Goal: Communication & Community: Answer question/provide support

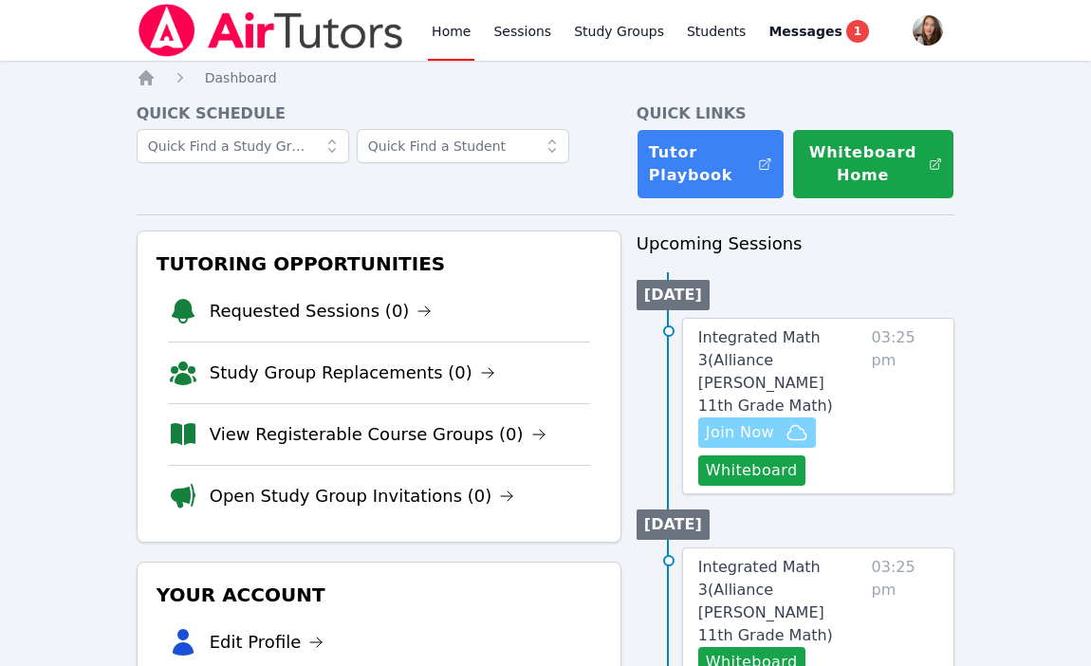
click at [749, 421] on span "Join Now" at bounding box center [740, 432] width 68 height 23
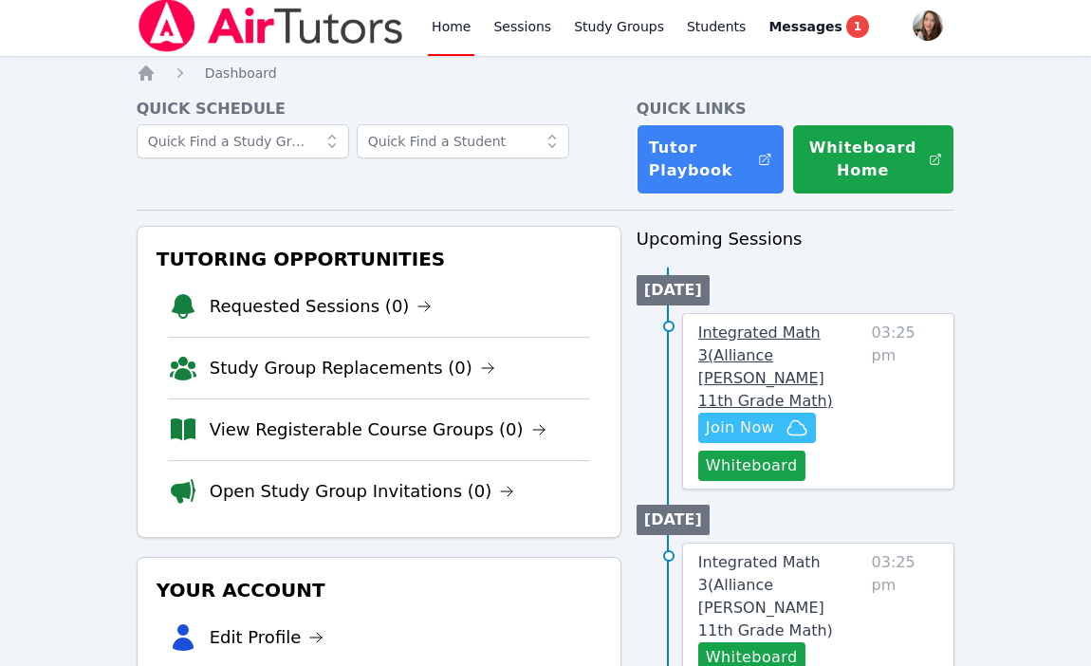
click at [769, 336] on span "Integrated Math 3 ( Alliance [PERSON_NAME] 11th Grade Math )" at bounding box center [765, 367] width 135 height 86
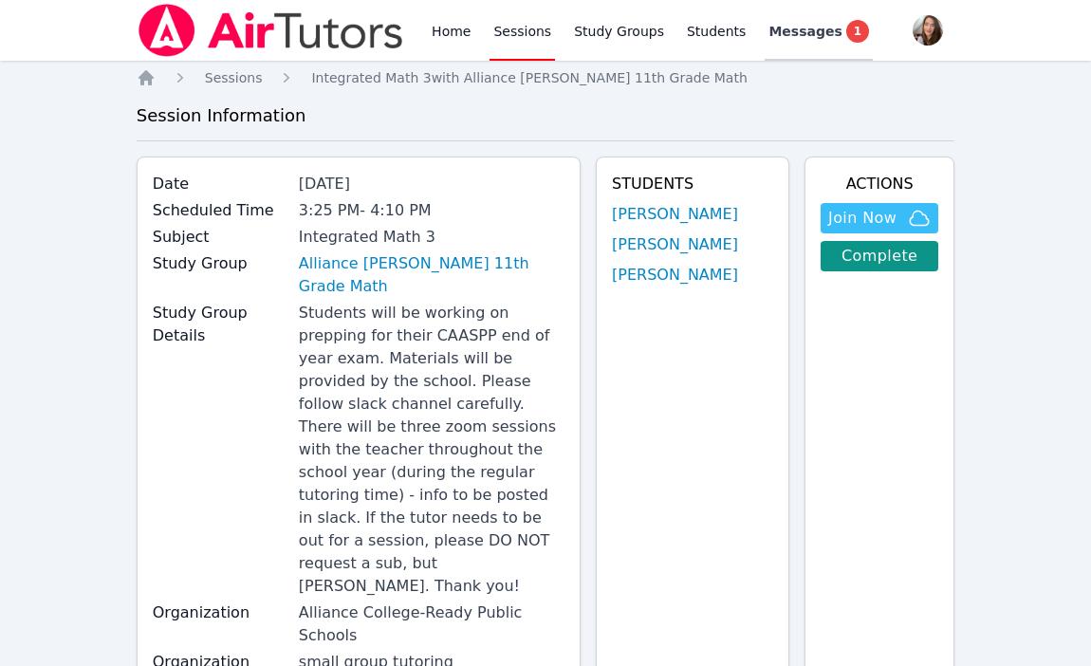
click at [802, 27] on span "Messages" at bounding box center [805, 31] width 73 height 19
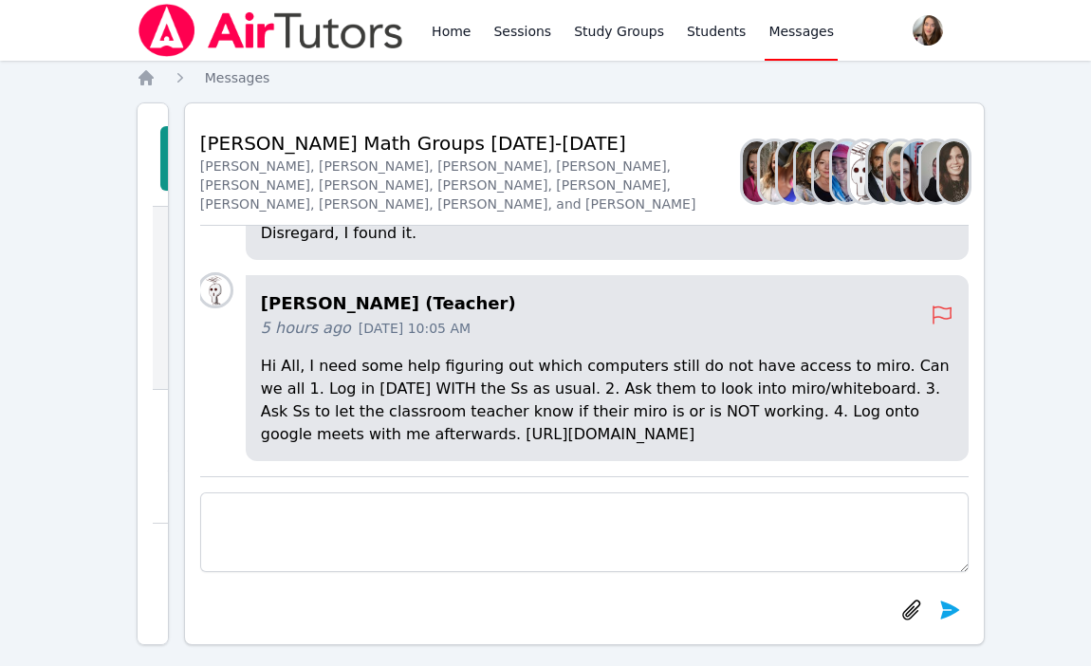
drag, startPoint x: 596, startPoint y: 437, endPoint x: 343, endPoint y: 439, distance: 253.4
click at [343, 439] on p "Hi All, I need some help figuring out which computers still do not have access …" at bounding box center [607, 400] width 693 height 91
copy p "[URL][DOMAIN_NAME]"
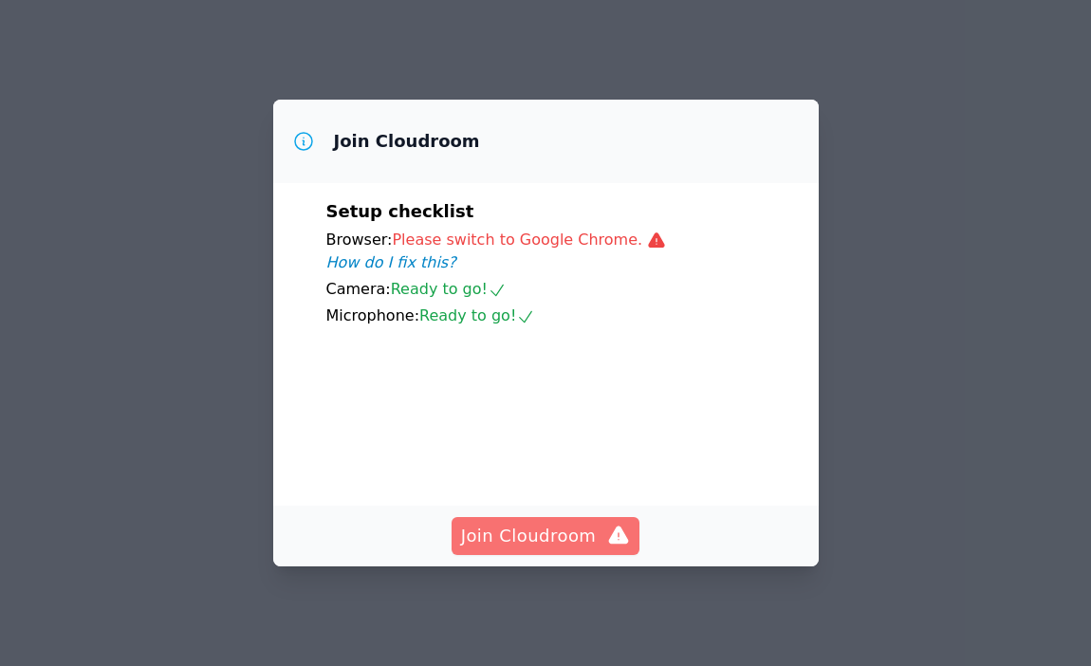
click at [545, 533] on span "Join Cloudroom" at bounding box center [546, 536] width 170 height 27
